Goal: Task Accomplishment & Management: Use online tool/utility

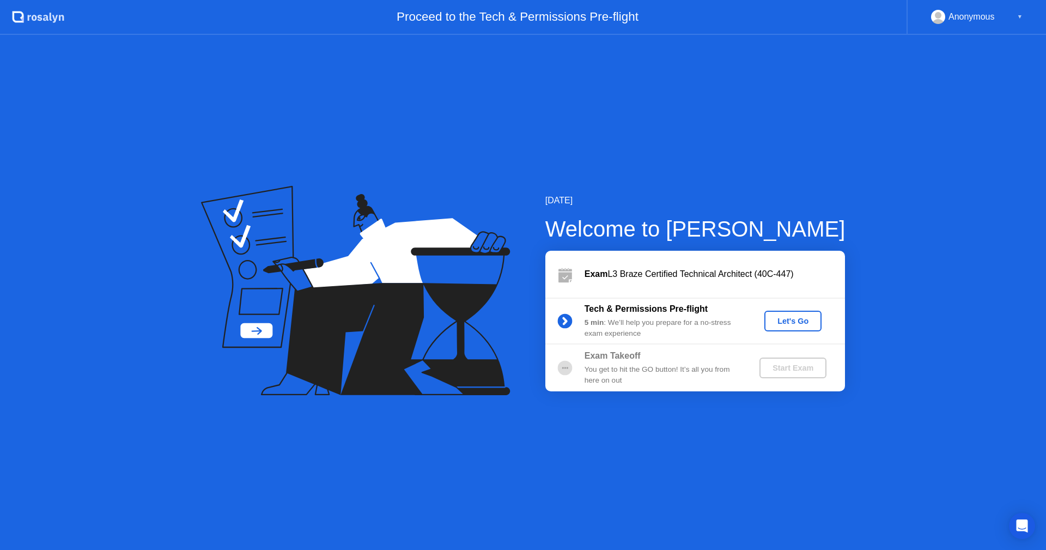
click at [786, 325] on div "Let's Go" at bounding box center [793, 321] width 49 height 9
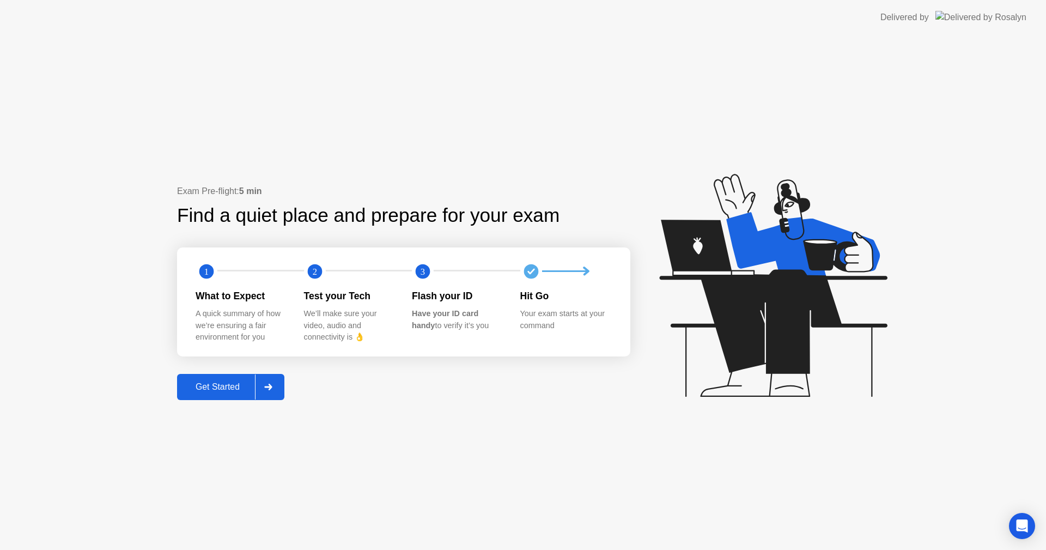
click at [231, 384] on div "Get Started" at bounding box center [217, 387] width 75 height 10
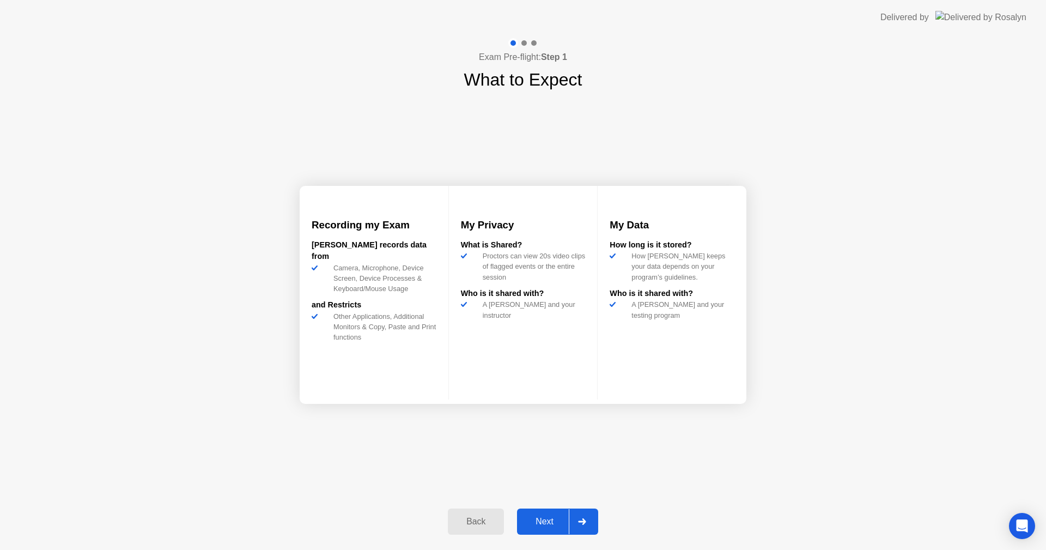
click at [552, 522] on div "Next" at bounding box center [544, 522] width 49 height 10
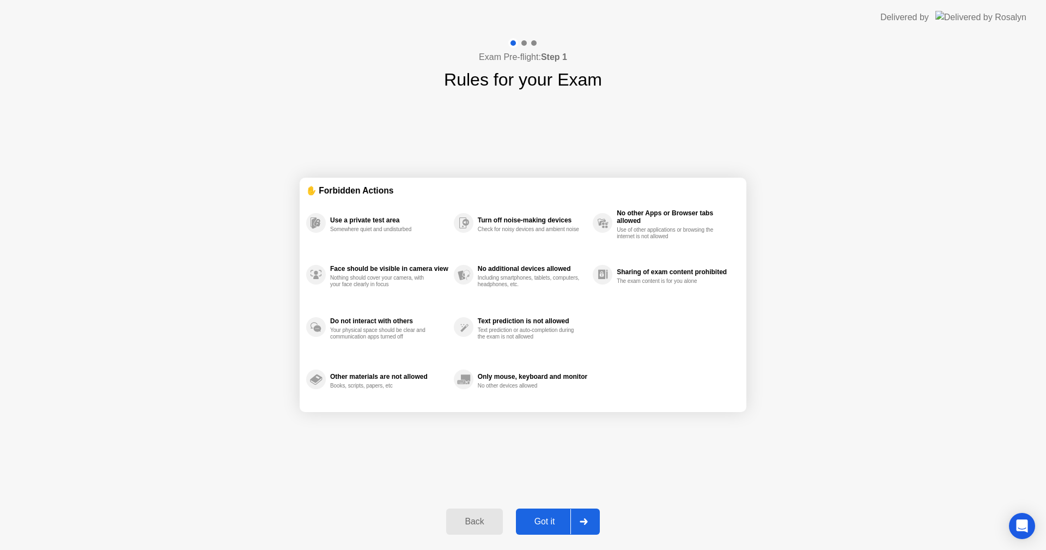
click at [552, 522] on div "Got it" at bounding box center [544, 522] width 51 height 10
select select "**********"
select select "*******"
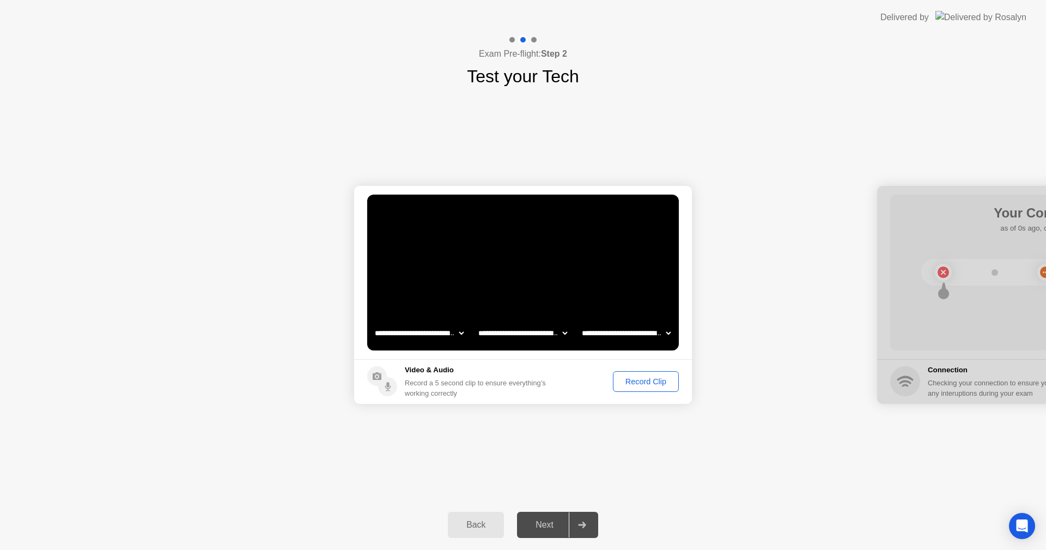
click at [549, 524] on div "Next" at bounding box center [544, 525] width 49 height 10
click at [654, 379] on div "Record Clip" at bounding box center [646, 381] width 58 height 9
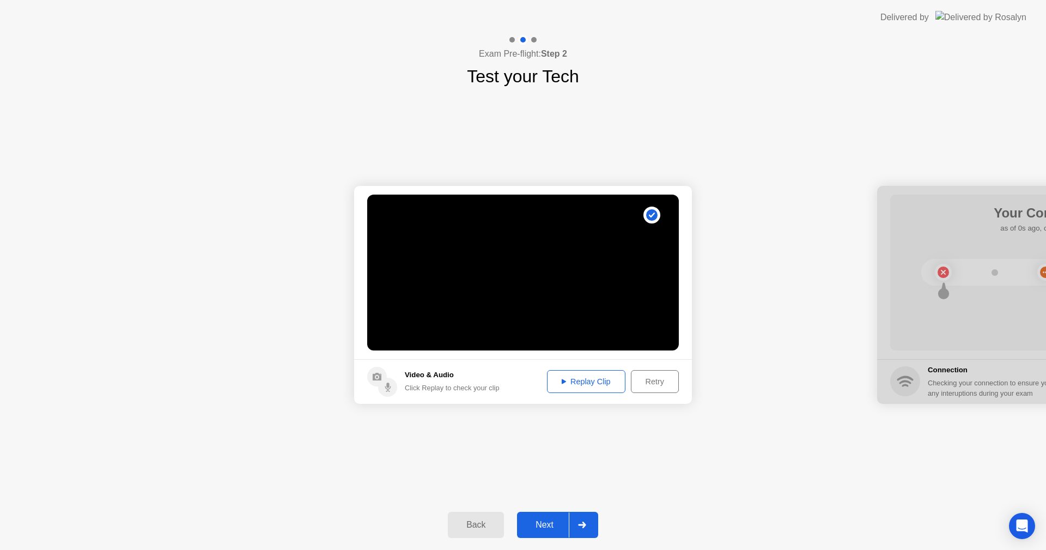
click at [592, 384] on div "Replay Clip" at bounding box center [586, 381] width 71 height 9
click at [551, 523] on div "Next" at bounding box center [544, 525] width 49 height 10
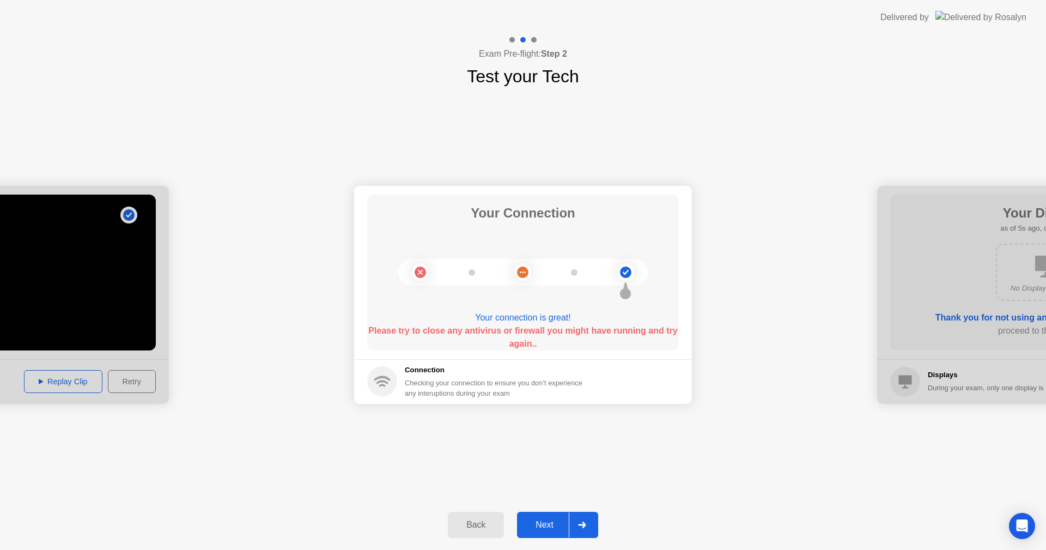
click at [541, 524] on div "Next" at bounding box center [544, 525] width 49 height 10
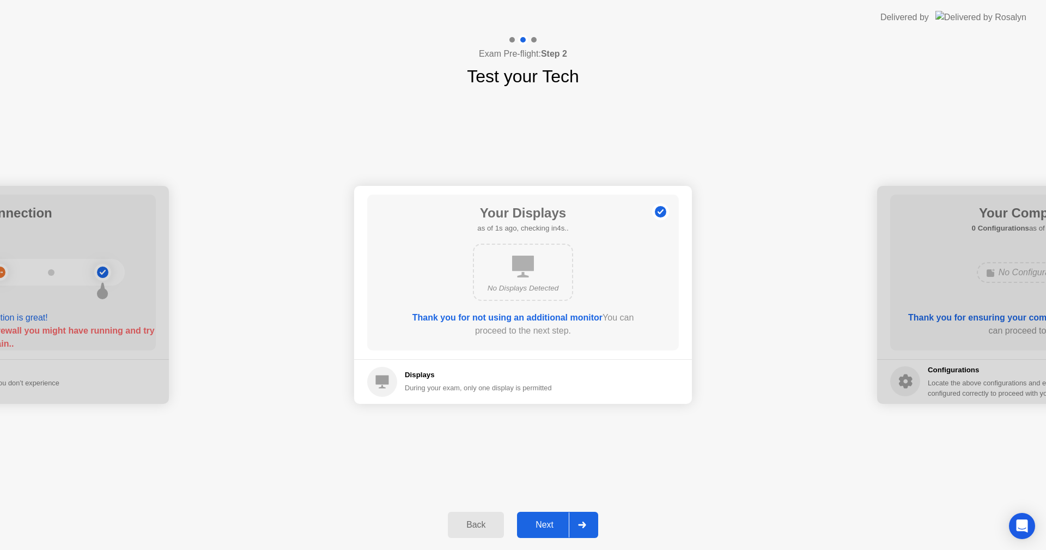
click at [544, 525] on div "Next" at bounding box center [544, 525] width 49 height 10
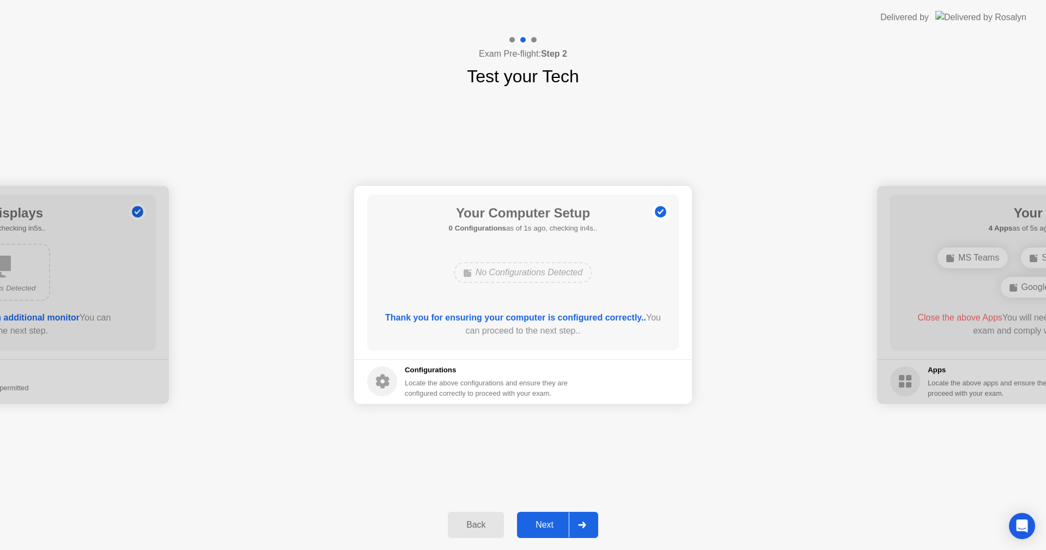
click at [543, 524] on div "Next" at bounding box center [544, 525] width 49 height 10
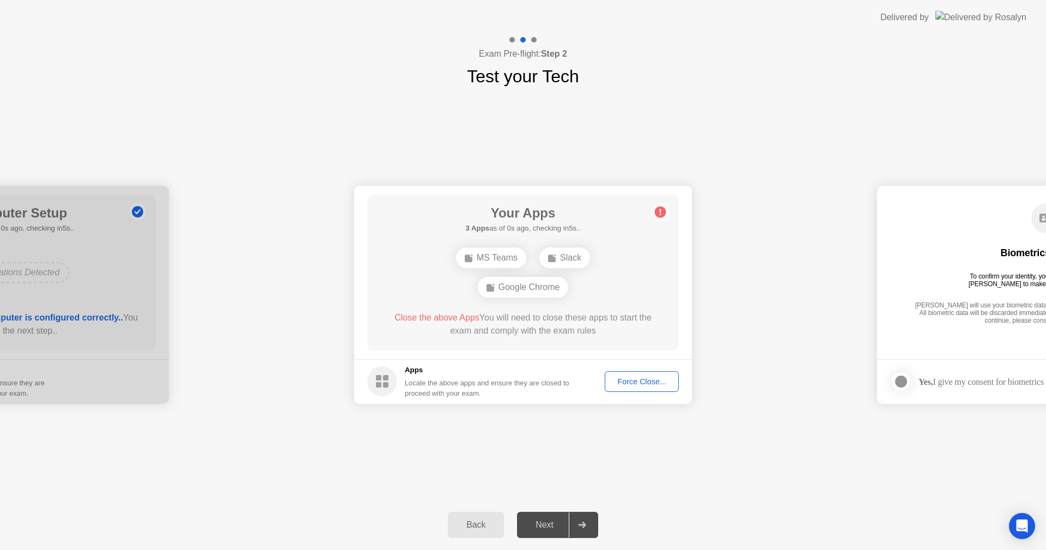
click at [625, 381] on div "Force Close..." at bounding box center [642, 381] width 66 height 9
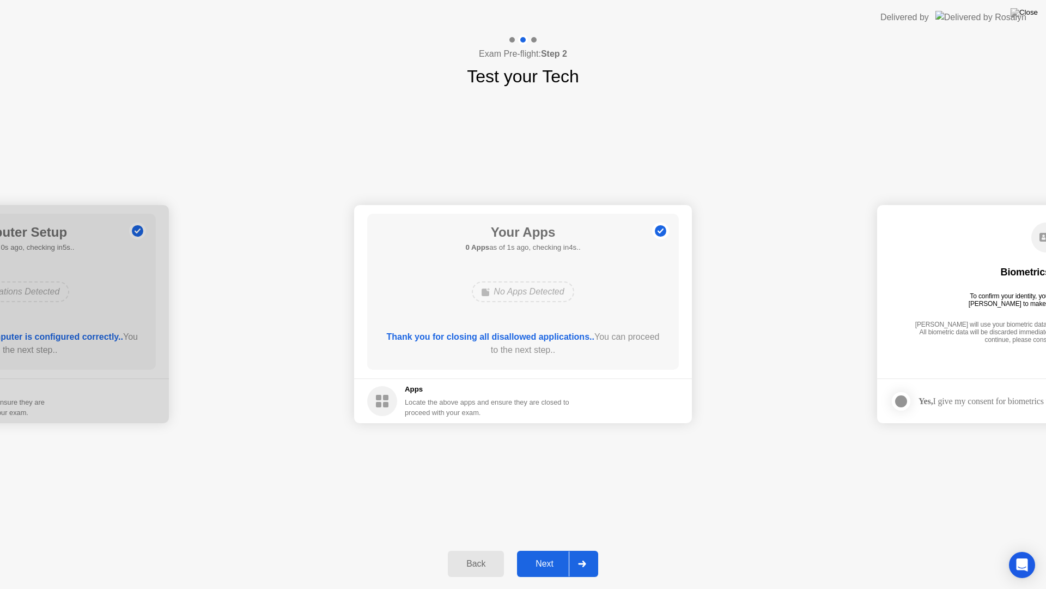
click at [540, 549] on div "Next" at bounding box center [544, 564] width 49 height 10
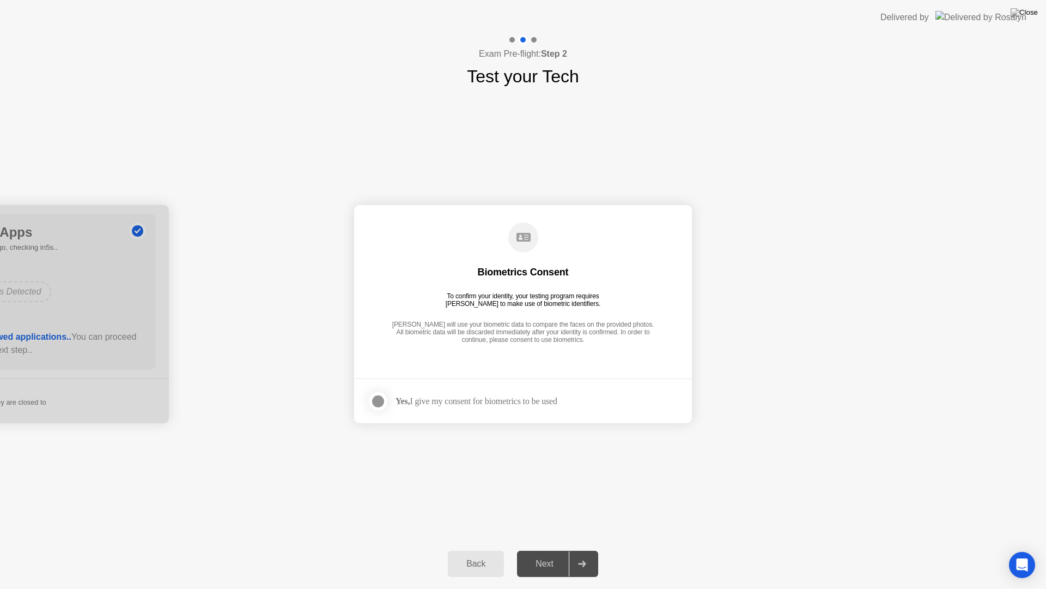
click at [530, 403] on div "Yes, I give my consent for biometrics to be used" at bounding box center [477, 401] width 162 height 10
click at [382, 402] on div at bounding box center [378, 401] width 13 height 13
click at [543, 549] on div "Next" at bounding box center [544, 564] width 49 height 10
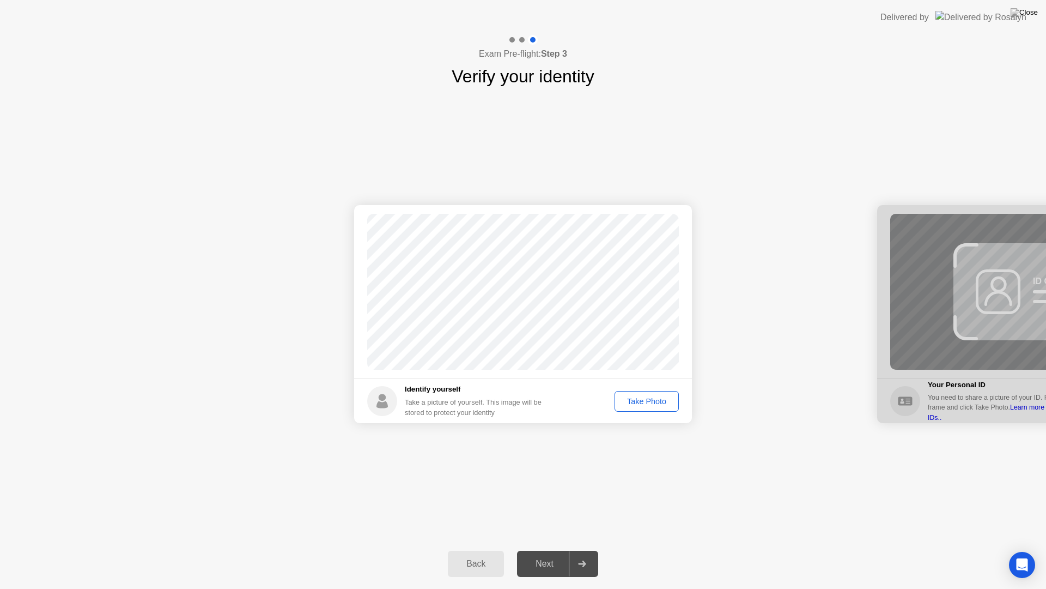
click at [633, 402] on div "Take Photo" at bounding box center [647, 401] width 57 height 9
click at [546, 549] on div "Next" at bounding box center [544, 564] width 49 height 10
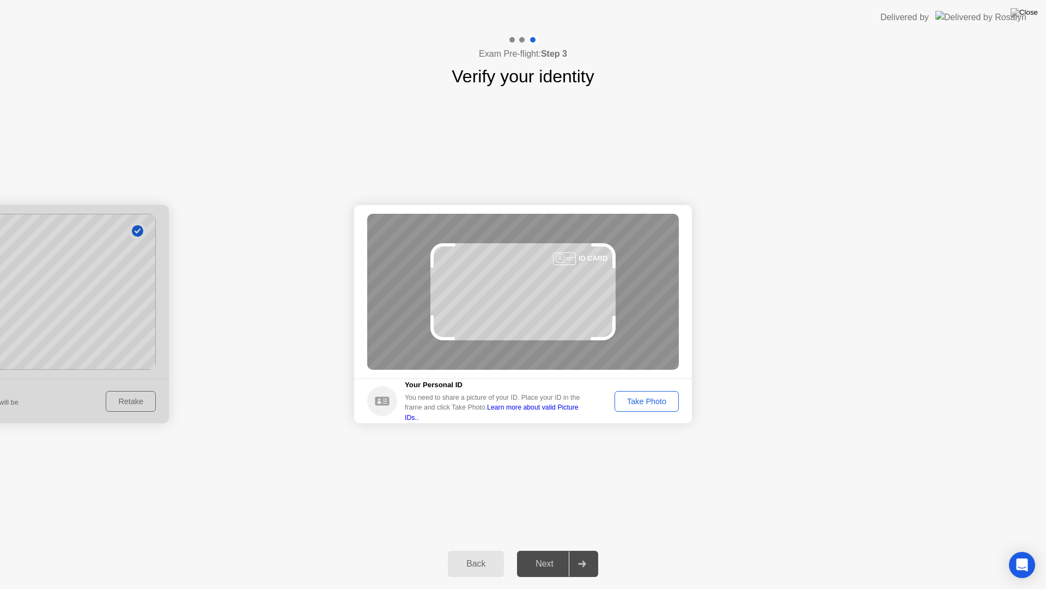
click at [653, 397] on div "Take Photo" at bounding box center [647, 401] width 57 height 9
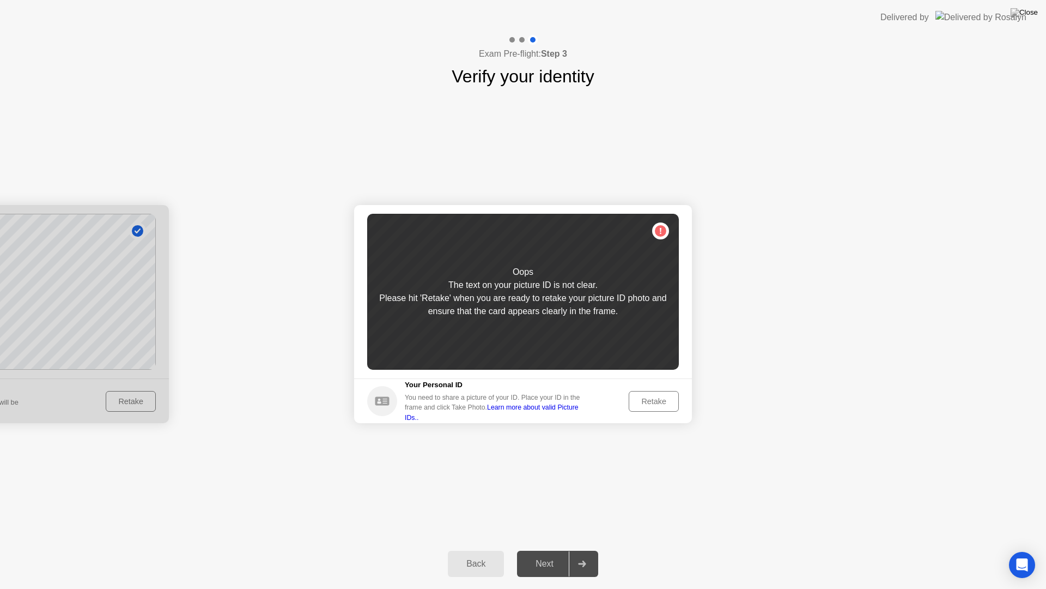
click at [658, 405] on div "Retake" at bounding box center [654, 401] width 43 height 9
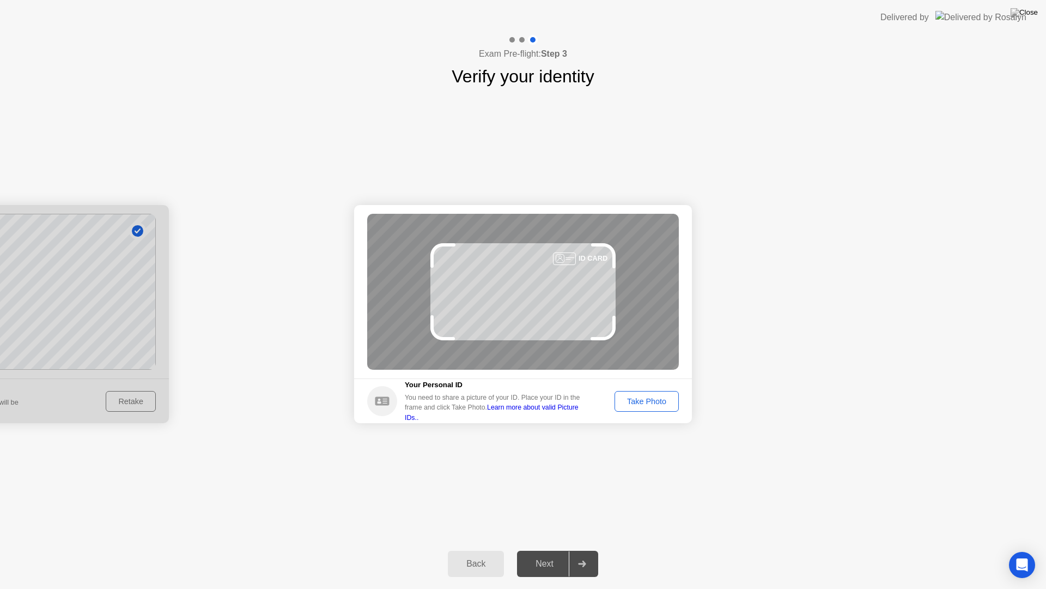
click at [658, 405] on div "Take Photo" at bounding box center [647, 401] width 57 height 9
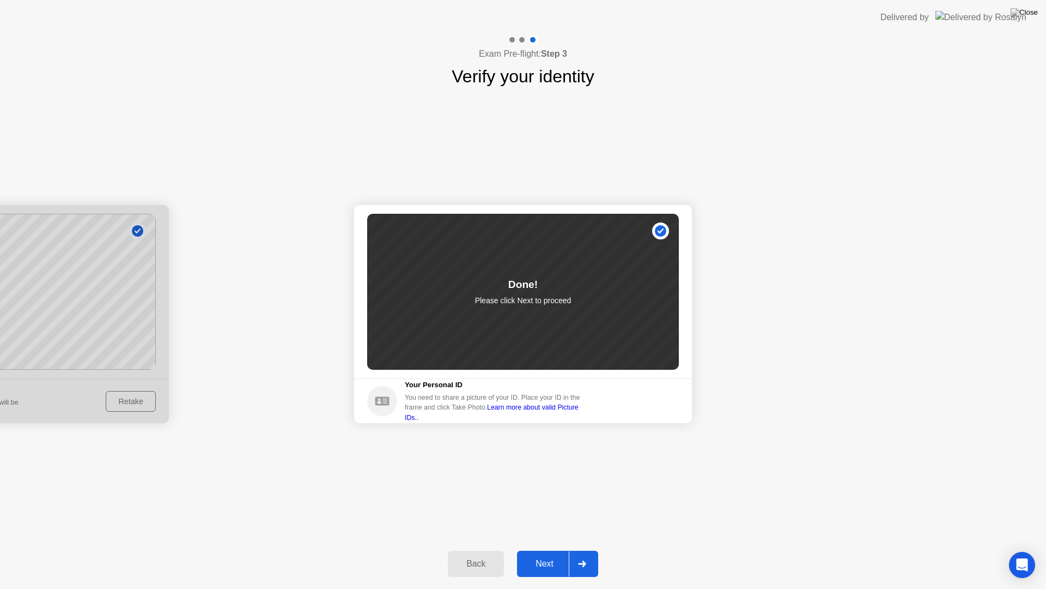
click at [540, 549] on div "Next" at bounding box center [544, 564] width 49 height 10
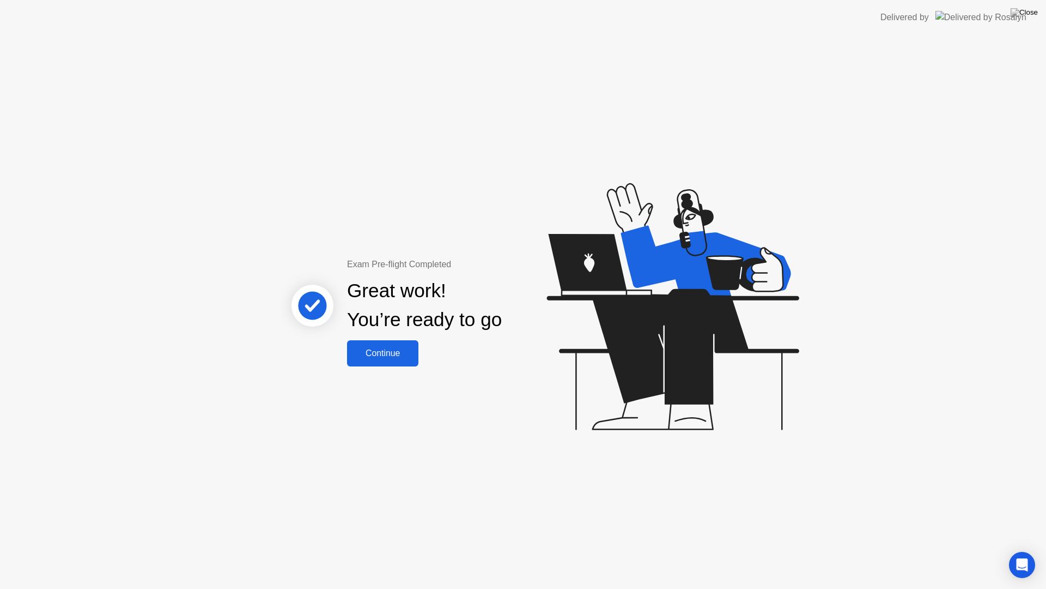
click at [387, 349] on div "Continue" at bounding box center [382, 353] width 65 height 10
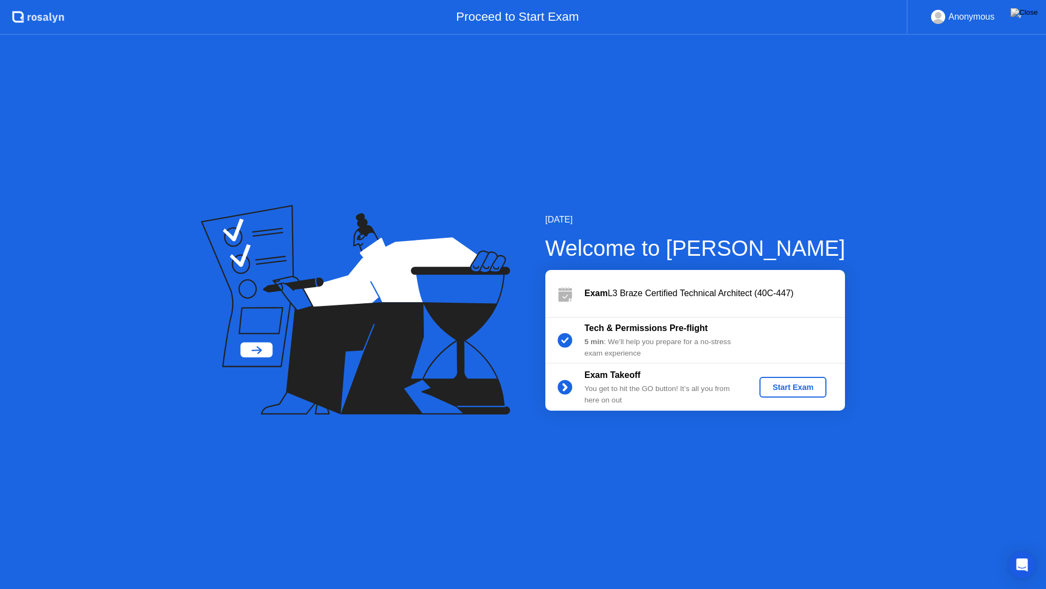
click at [811, 394] on button "Start Exam" at bounding box center [793, 387] width 67 height 21
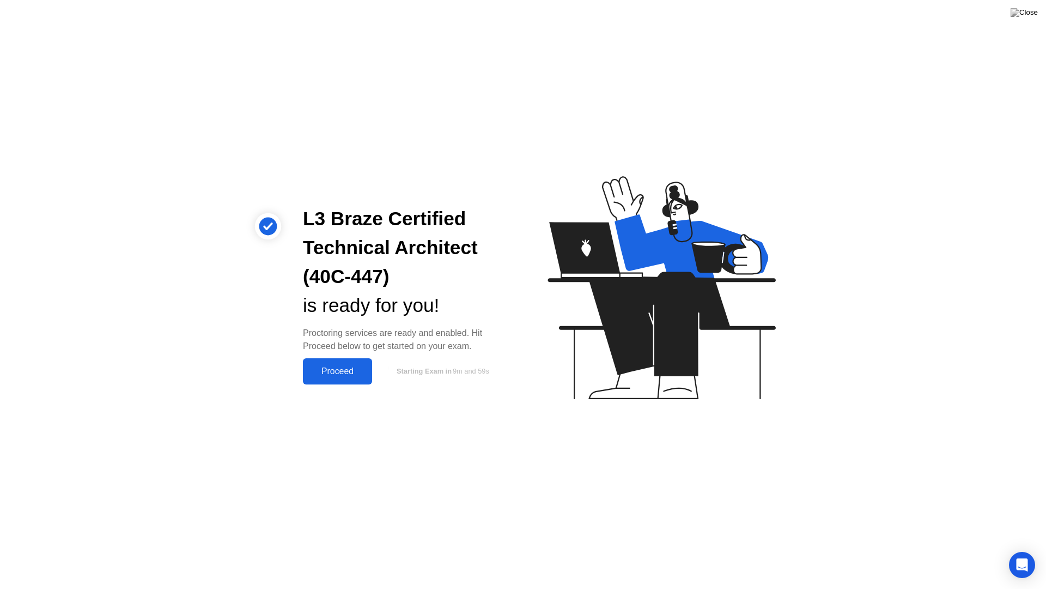
click at [344, 372] on div "Proceed" at bounding box center [337, 371] width 63 height 10
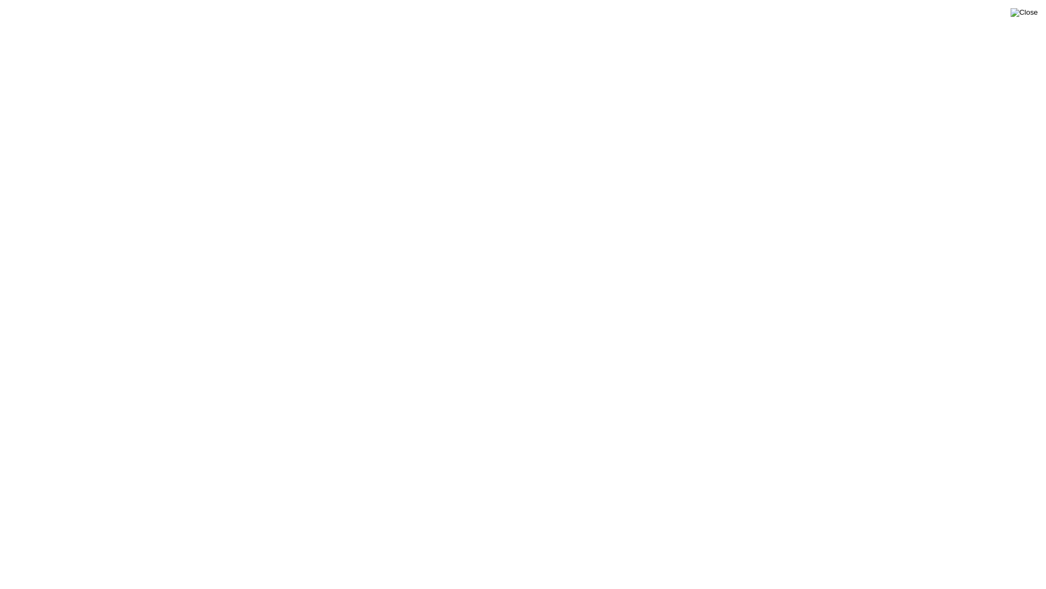
click at [1031, 17] on img at bounding box center [1024, 12] width 27 height 9
click at [953, 549] on div "End Proctoring Session" at bounding box center [957, 558] width 120 height 10
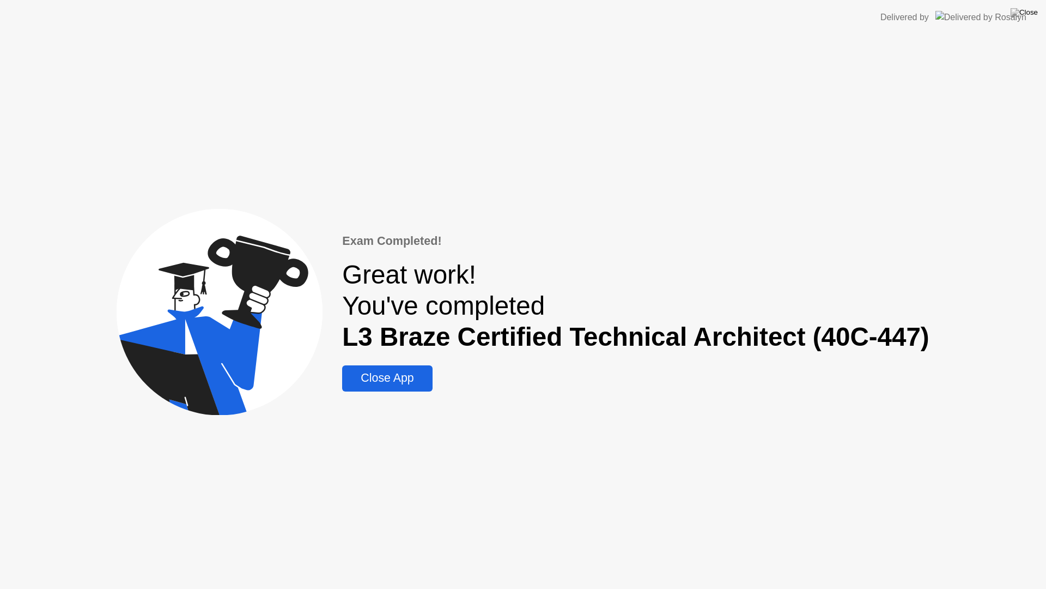
click at [422, 381] on div "Close App" at bounding box center [387, 378] width 83 height 14
